Goal: Information Seeking & Learning: Compare options

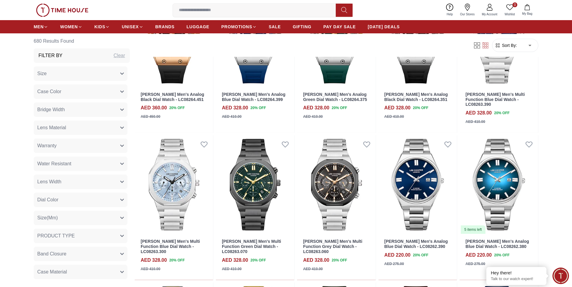
scroll to position [368, 0]
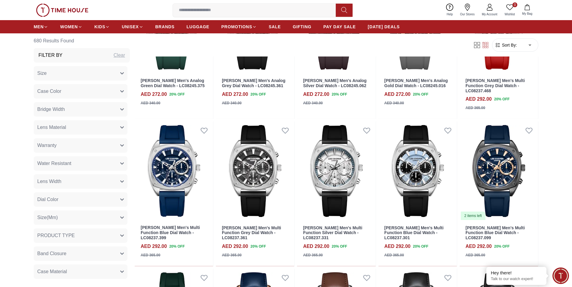
scroll to position [1165, 0]
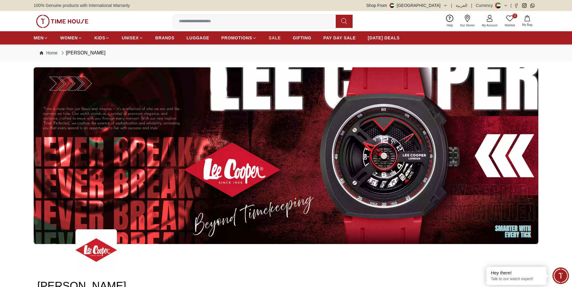
click at [272, 39] on span "SALE" at bounding box center [275, 38] width 12 height 6
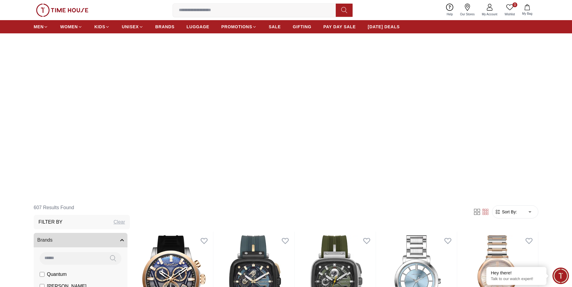
scroll to position [153, 0]
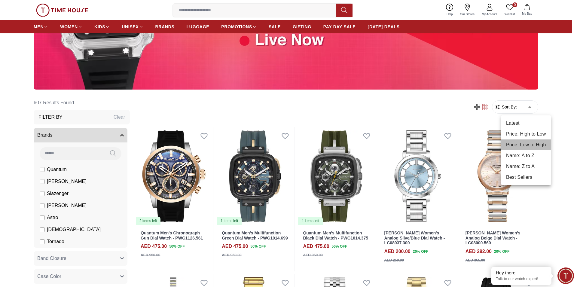
click at [529, 142] on li "Price: Low to High" at bounding box center [526, 144] width 50 height 11
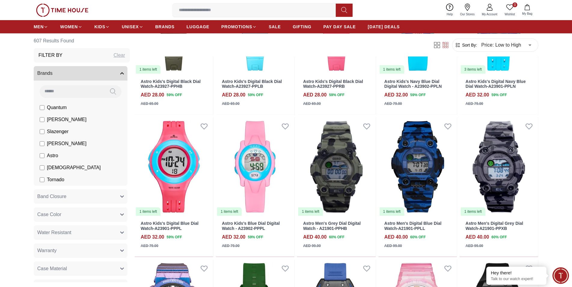
scroll to position [460, 0]
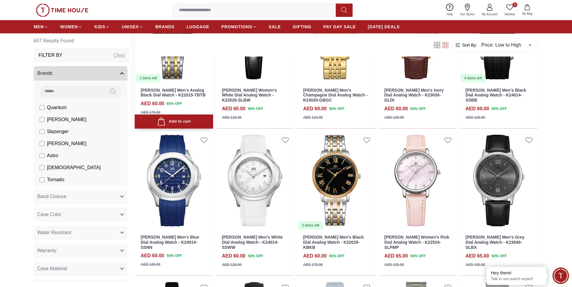
scroll to position [1196, 0]
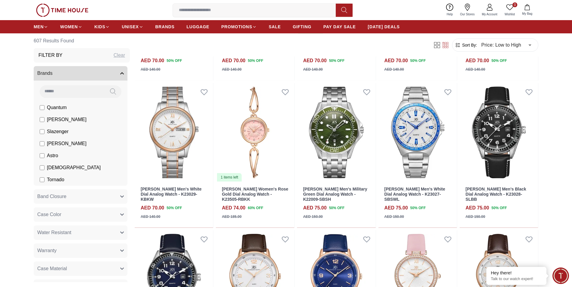
scroll to position [1655, 0]
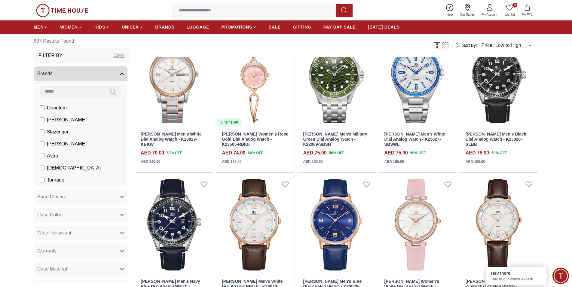
scroll to position [1778, 0]
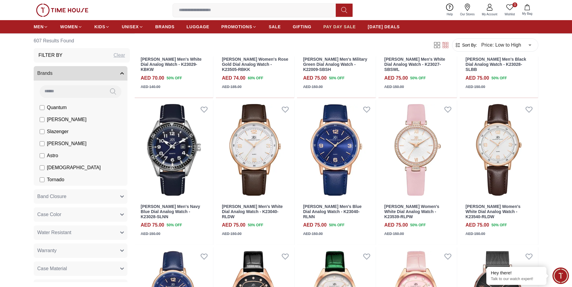
click at [353, 29] on span "PAY DAY SALE" at bounding box center [339, 27] width 32 height 6
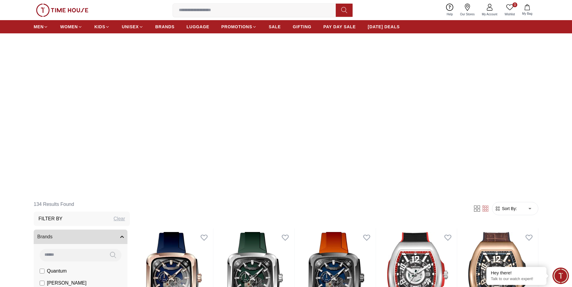
scroll to position [121, 0]
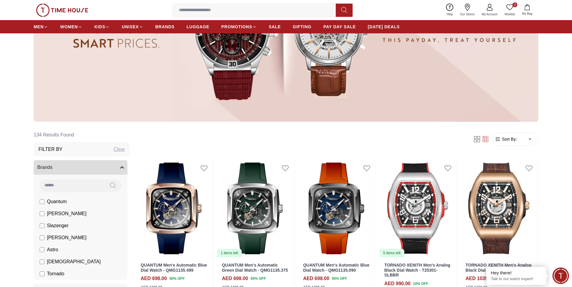
click at [510, 141] on span "Sort By:" at bounding box center [509, 139] width 16 height 6
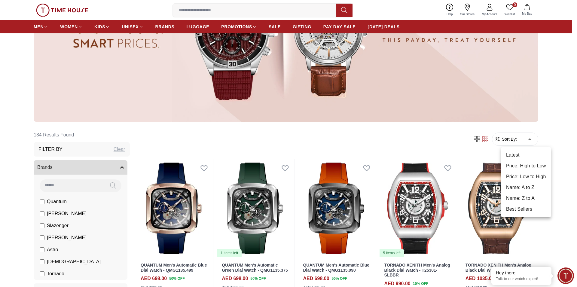
click at [523, 179] on li "Price: Low to High" at bounding box center [526, 176] width 50 height 11
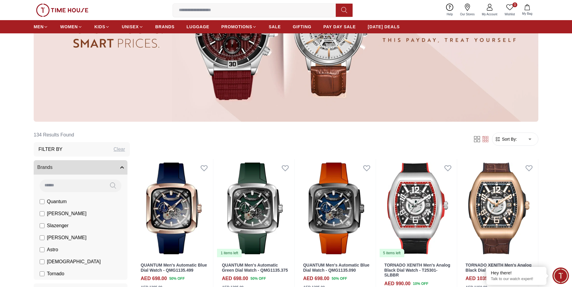
type input "*"
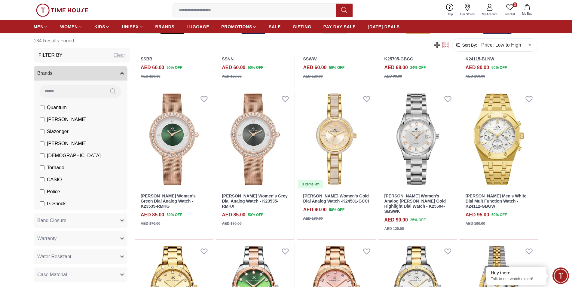
scroll to position [460, 0]
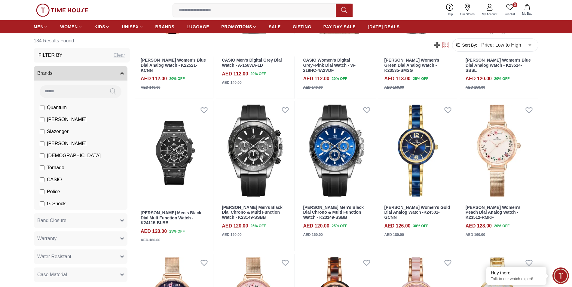
scroll to position [1165, 0]
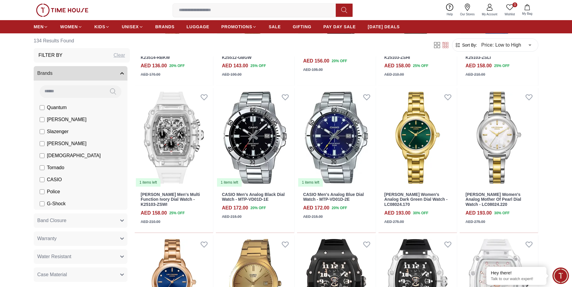
scroll to position [1655, 0]
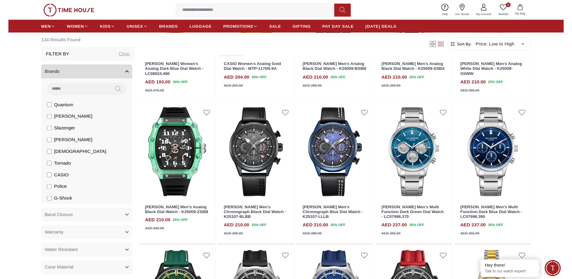
scroll to position [1870, 0]
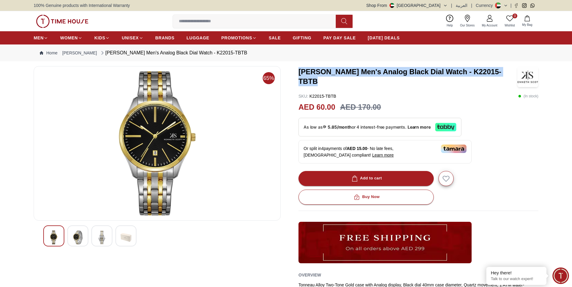
drag, startPoint x: 297, startPoint y: 75, endPoint x: 509, endPoint y: 74, distance: 212.5
click at [509, 74] on div "65% [PERSON_NAME] Men's Analog Black Dial Watch - K22015-TBTB SKU : K22015-TBTB…" at bounding box center [286, 204] width 505 height 276
copy h3 "[PERSON_NAME] Men's Analog Black Dial Watch - K22015-TBTB"
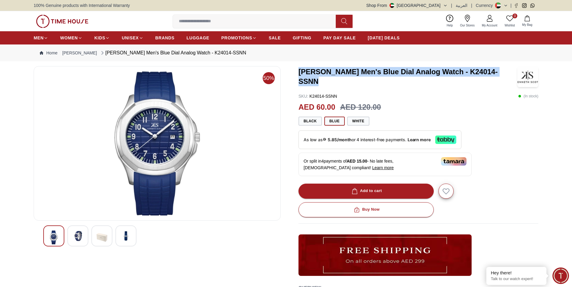
drag, startPoint x: 509, startPoint y: 76, endPoint x: 292, endPoint y: 78, distance: 217.3
click at [292, 78] on div "50% Kenneth Scott Men's Blue Dial Analog Watch - K24014-SSNN SKU : K24014-SSNN …" at bounding box center [286, 210] width 505 height 289
copy h3 "Kenneth Scott Men's Blue Dial Analog Watch - K24014-SSNN"
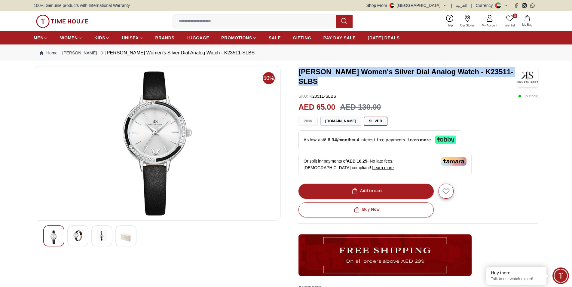
drag, startPoint x: 326, startPoint y: 83, endPoint x: 299, endPoint y: 76, distance: 28.4
click at [299, 76] on h3 "Kenneth Scott Women's Silver Dial Analog Watch - K23511-SLBS" at bounding box center [407, 76] width 219 height 19
copy h3 "Kenneth Scott Women's Silver Dial Analog Watch - K23511-SLBS"
